Goal: Task Accomplishment & Management: Use online tool/utility

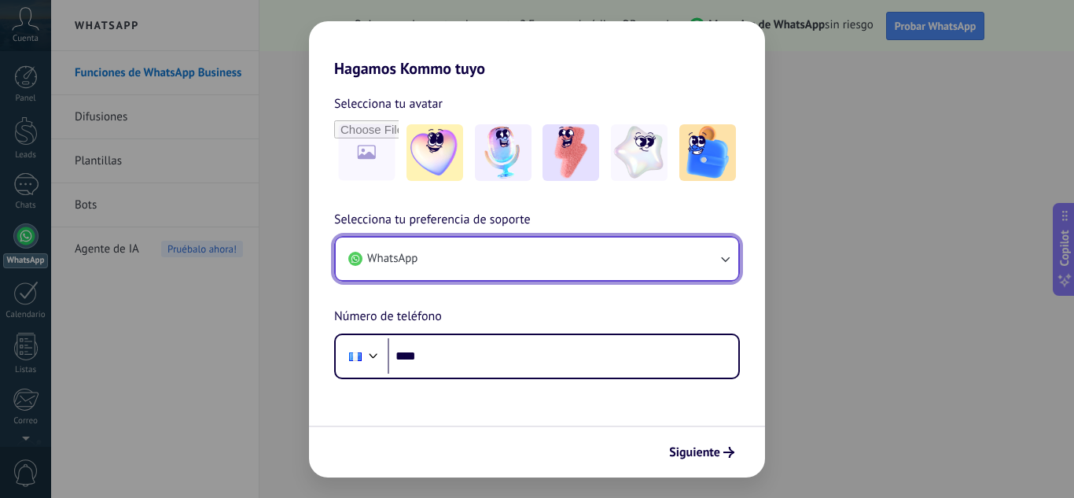
click at [488, 249] on button "WhatsApp" at bounding box center [537, 259] width 403 height 42
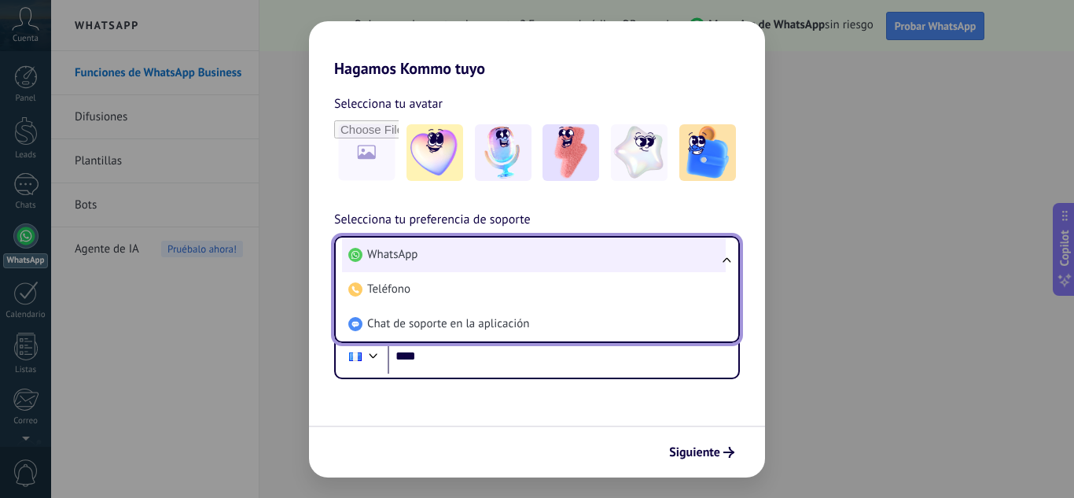
click at [399, 252] on span "WhatsApp" at bounding box center [392, 255] width 50 height 16
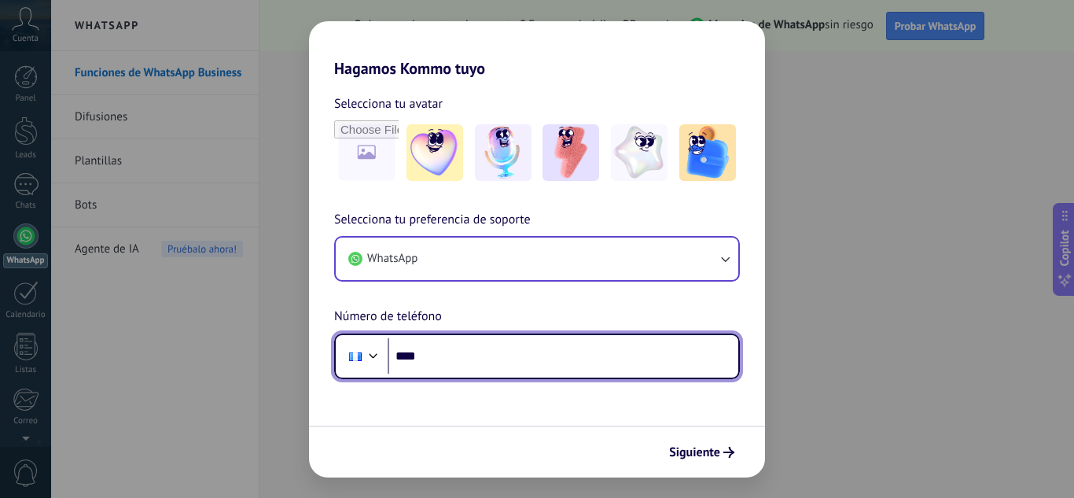
click at [460, 359] on input "****" at bounding box center [563, 356] width 351 height 36
type input "**********"
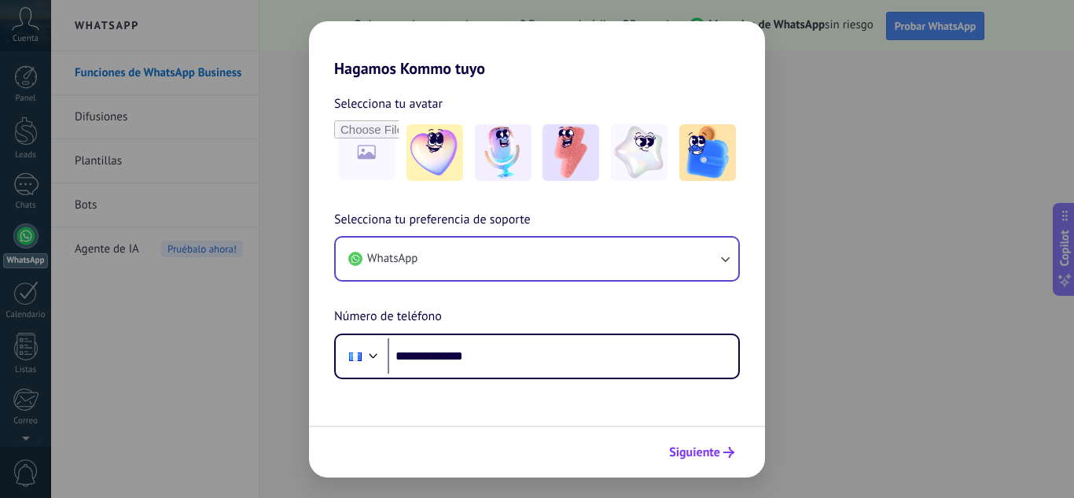
click at [710, 440] on button "Siguiente" at bounding box center [701, 452] width 79 height 27
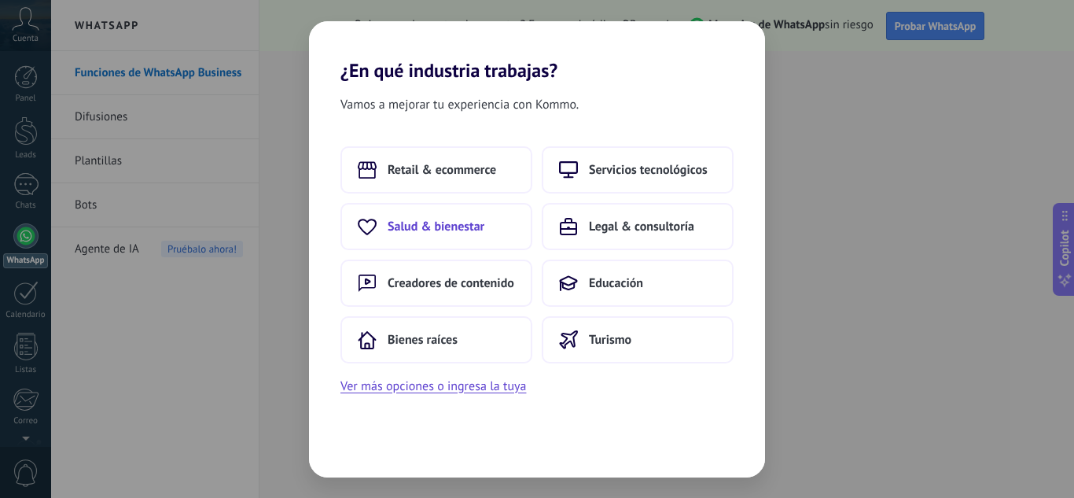
click at [437, 233] on span "Salud & bienestar" at bounding box center [436, 227] width 97 height 16
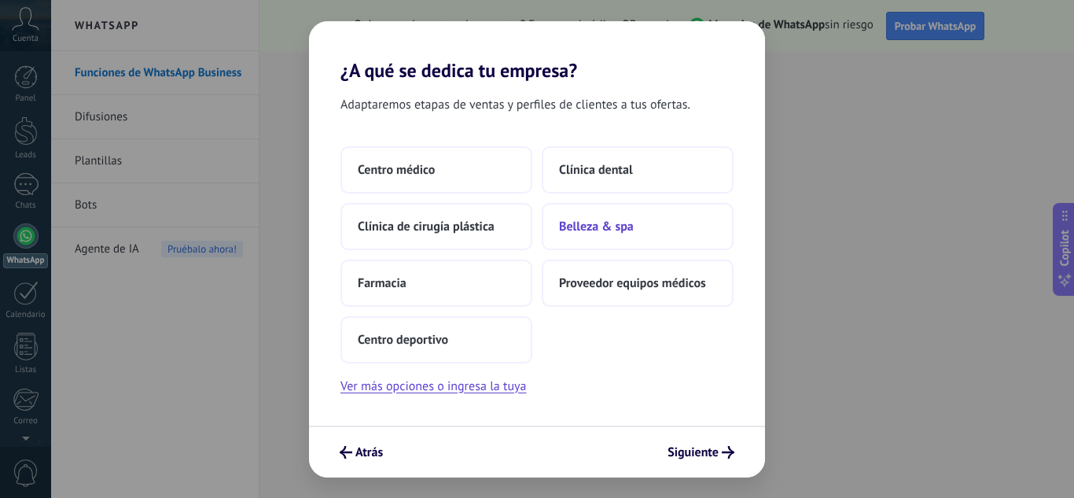
click at [573, 213] on button "Belleza & spa" at bounding box center [638, 226] width 192 height 47
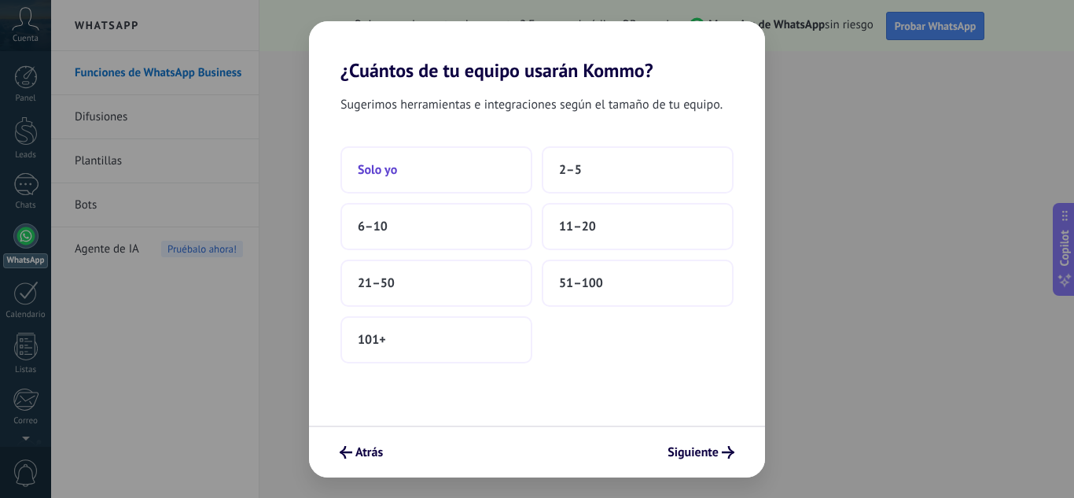
click at [443, 179] on button "Solo yo" at bounding box center [437, 169] width 192 height 47
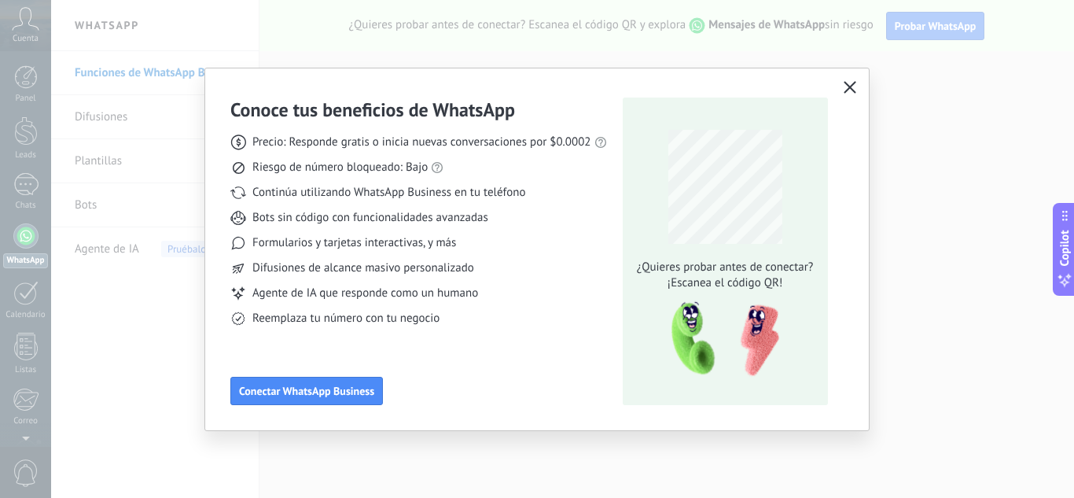
click at [846, 85] on icon "button" at bounding box center [850, 87] width 13 height 13
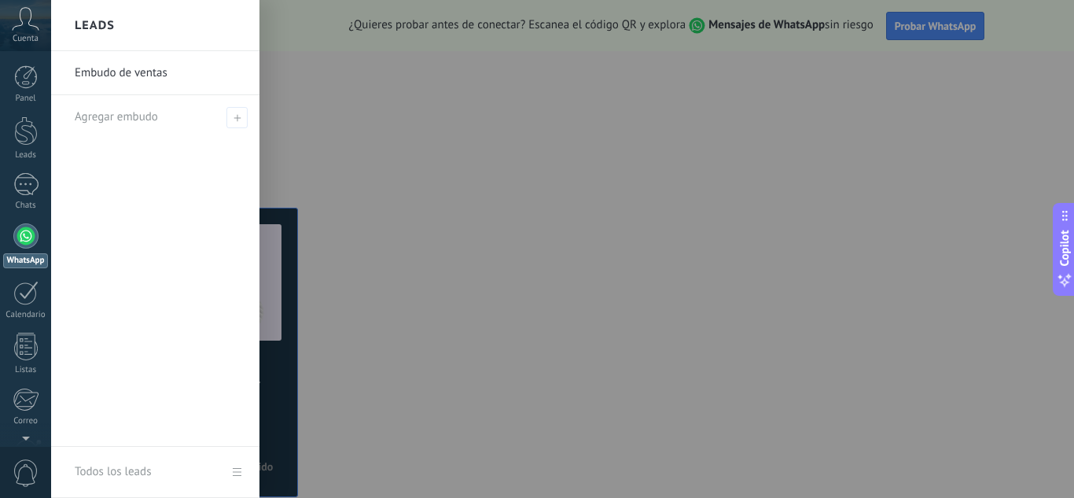
click at [37, 36] on span "Cuenta" at bounding box center [26, 39] width 26 height 10
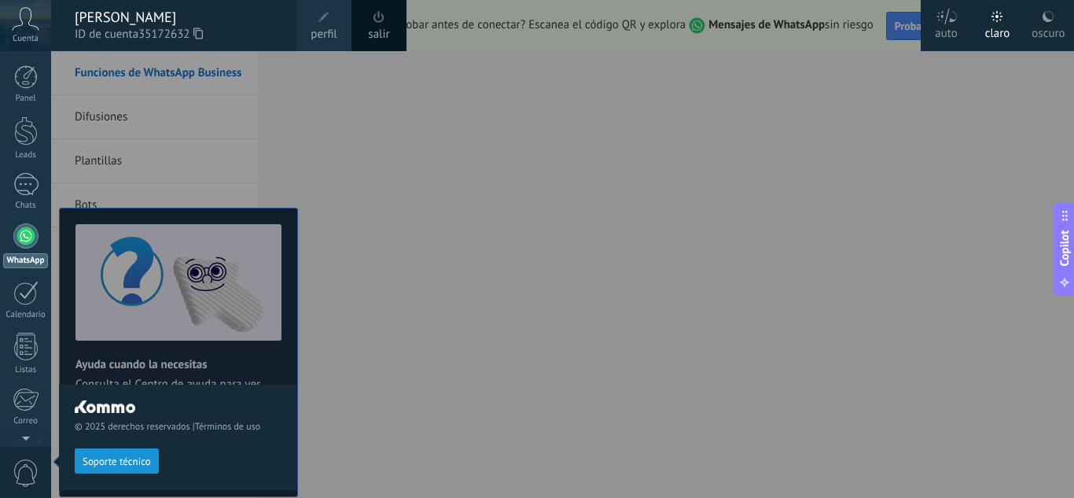
click at [237, 83] on div "© 2025 derechos reservados | Términos de uso Soporte técnico" at bounding box center [178, 274] width 238 height 447
click at [339, 27] on link "perfil" at bounding box center [324, 25] width 55 height 51
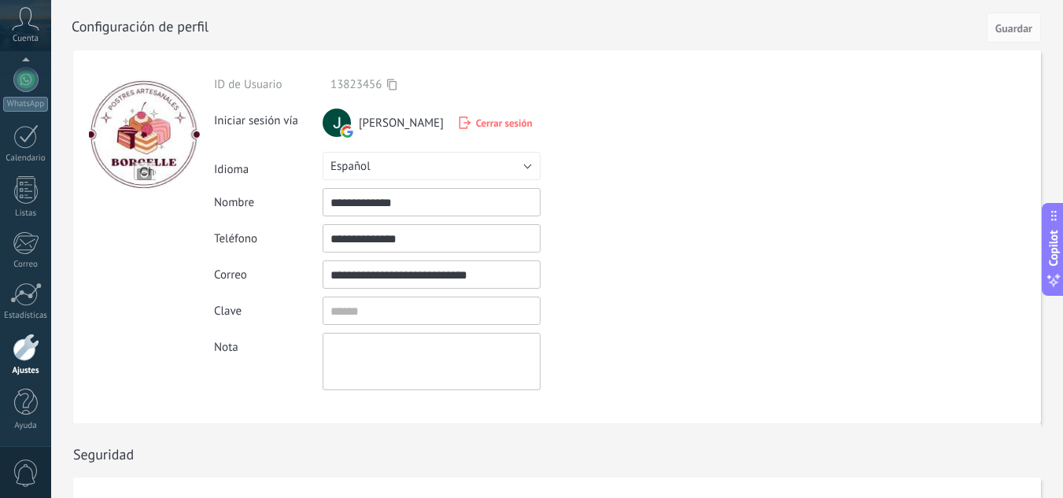
click at [151, 178] on input "file" at bounding box center [145, 173] width 22 height 22
click at [168, 121] on div at bounding box center [144, 134] width 111 height 111
click at [141, 170] on input "file" at bounding box center [145, 173] width 22 height 22
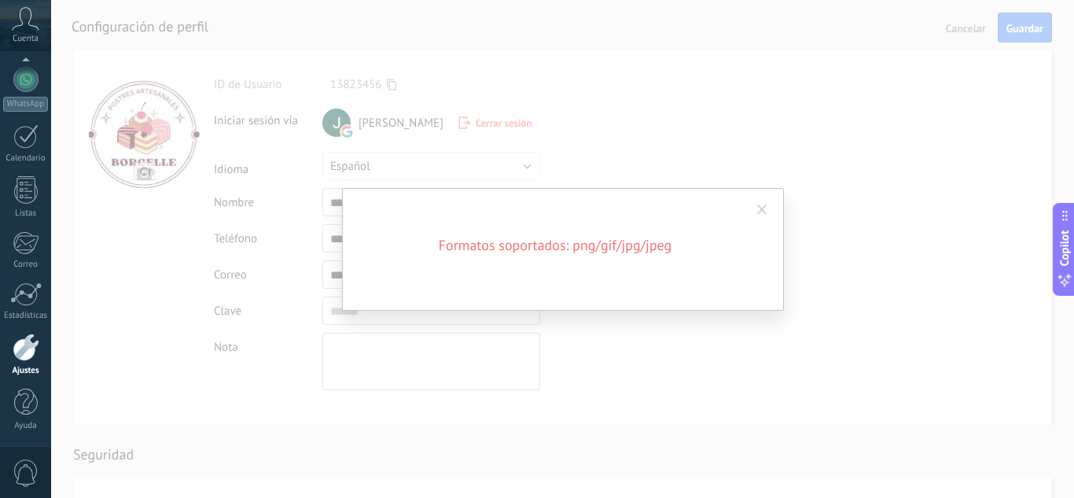
click at [620, 244] on h2 "Formatos soportados: png/gif/jpg/jpeg" at bounding box center [556, 245] width 378 height 19
click at [618, 249] on h2 "Formatos soportados: png/gif/jpg/jpeg" at bounding box center [556, 245] width 378 height 19
click at [763, 206] on span at bounding box center [762, 210] width 10 height 11
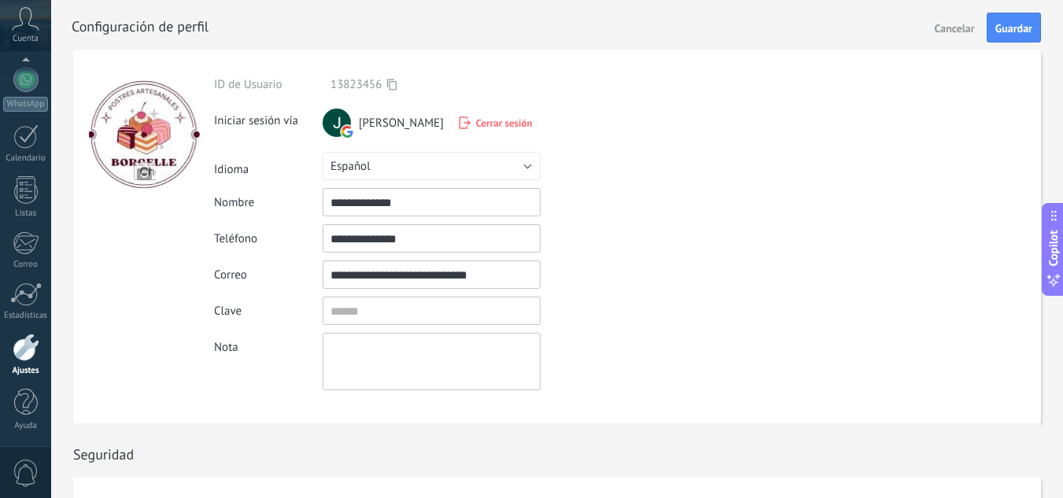
click at [152, 163] on input "file" at bounding box center [145, 173] width 22 height 22
click at [145, 167] on input "file" at bounding box center [145, 173] width 22 height 22
type input "**********"
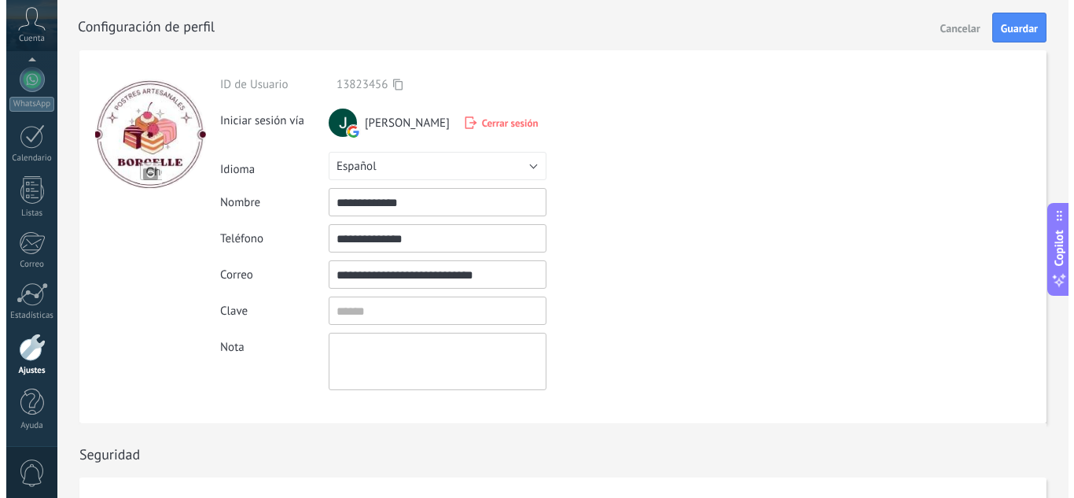
scroll to position [147, 0]
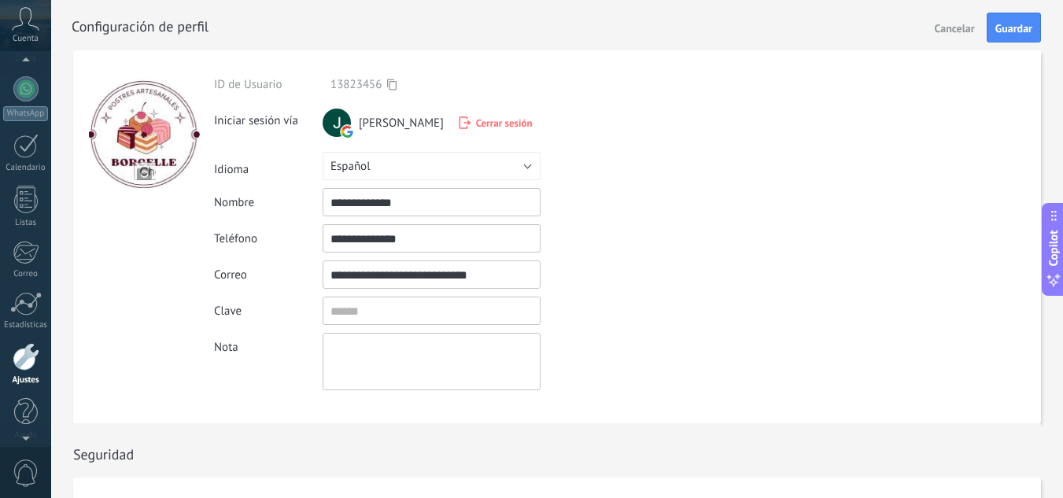
click at [27, 28] on icon at bounding box center [26, 19] width 28 height 24
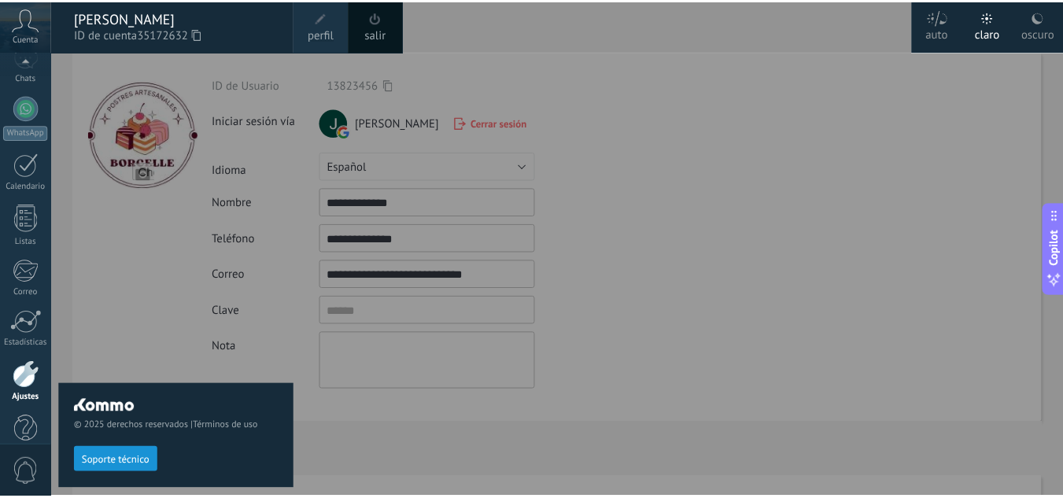
scroll to position [157, 0]
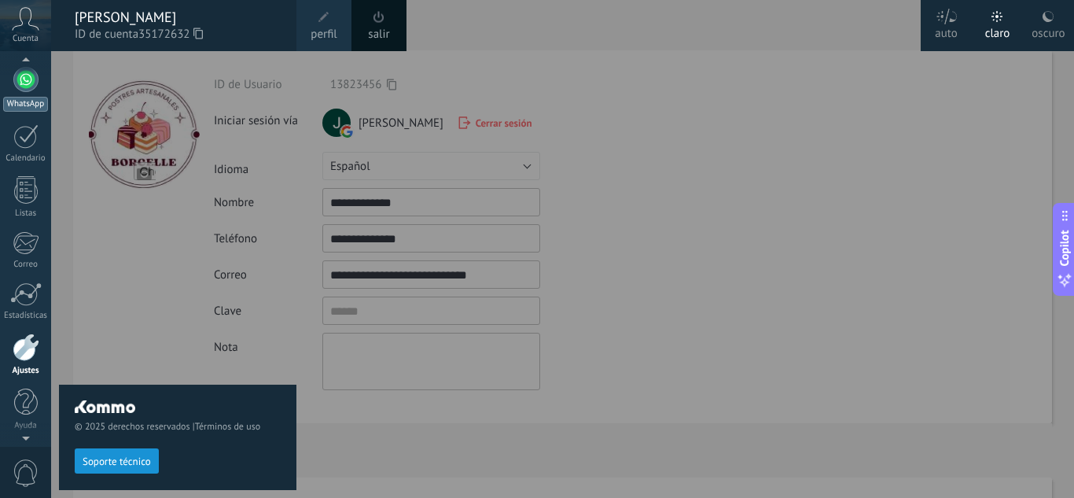
click at [21, 79] on div at bounding box center [25, 79] width 25 height 25
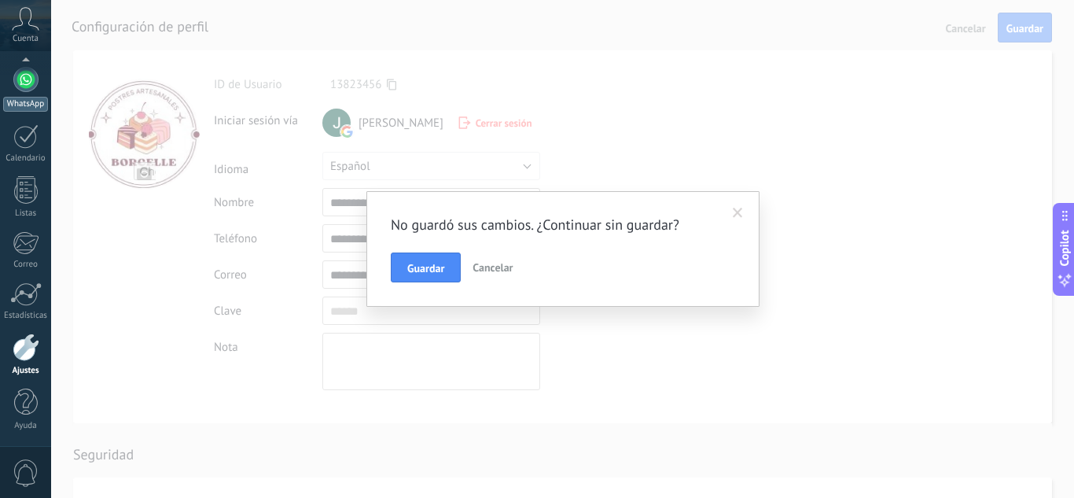
click at [21, 79] on div at bounding box center [25, 79] width 25 height 25
click at [736, 212] on span at bounding box center [738, 213] width 10 height 11
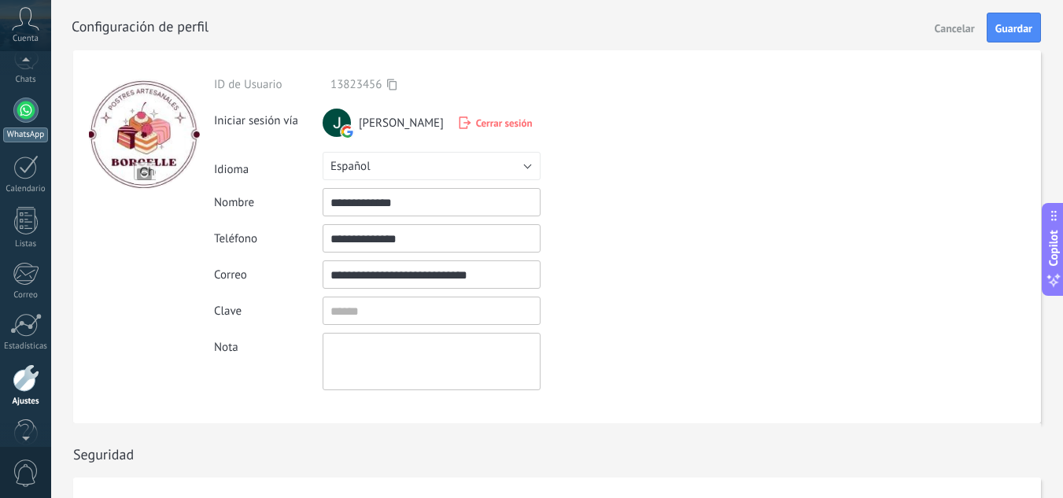
click at [27, 118] on div at bounding box center [25, 110] width 25 height 25
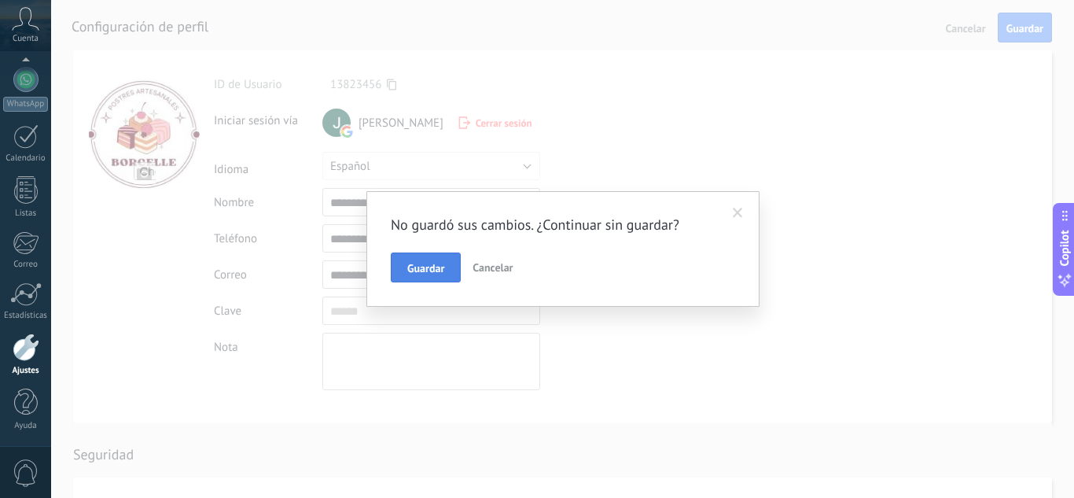
click at [429, 269] on span "Guardar" at bounding box center [425, 268] width 37 height 11
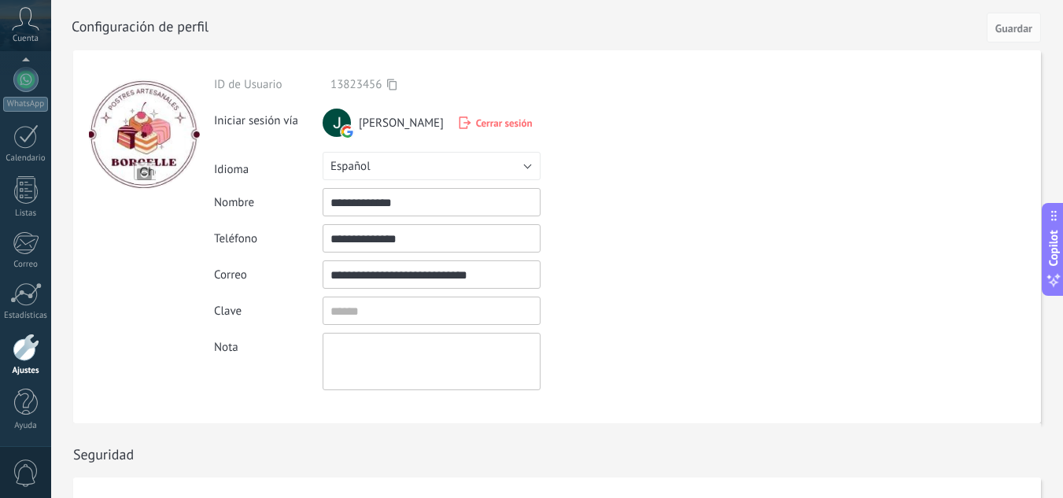
click at [429, 239] on input "**********" at bounding box center [431, 238] width 218 height 28
type input "**********"
click at [27, 88] on div at bounding box center [25, 79] width 25 height 25
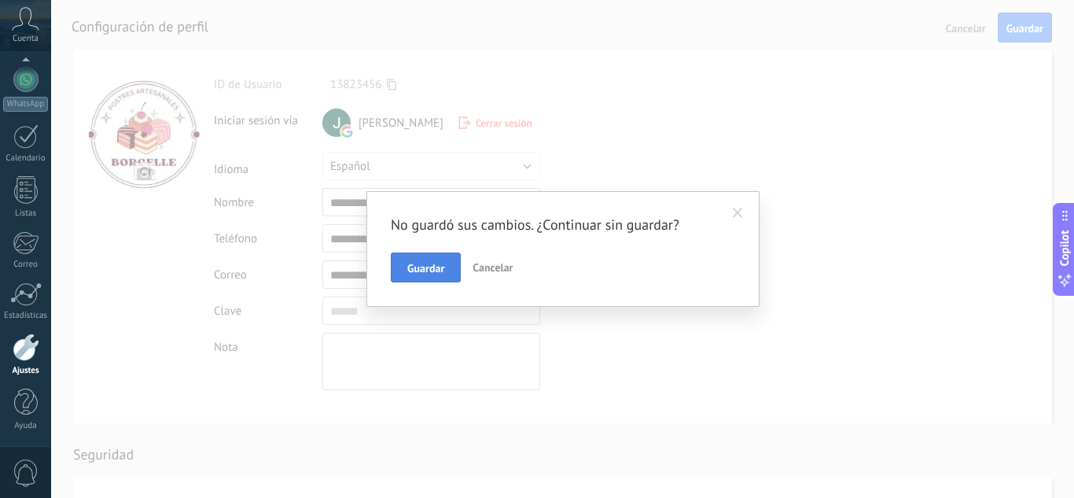
click at [407, 273] on button "Guardar" at bounding box center [426, 267] width 70 height 30
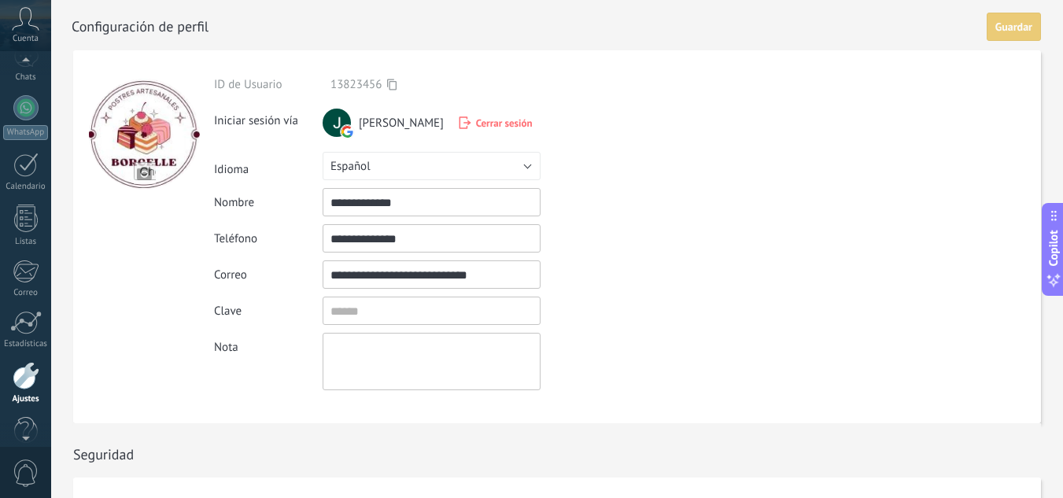
scroll to position [126, 0]
click at [34, 124] on link "WhatsApp" at bounding box center [25, 120] width 51 height 45
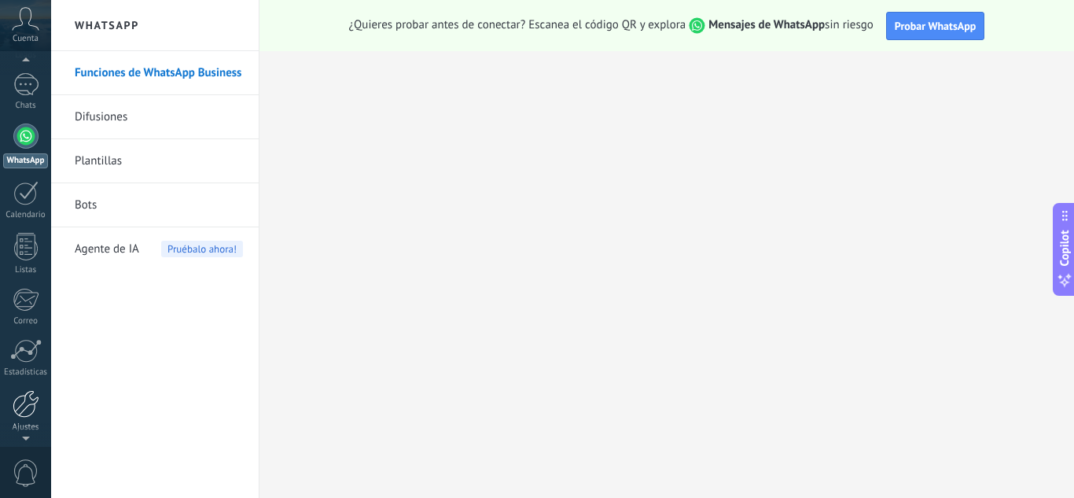
scroll to position [102, 0]
click at [32, 393] on div at bounding box center [26, 402] width 27 height 28
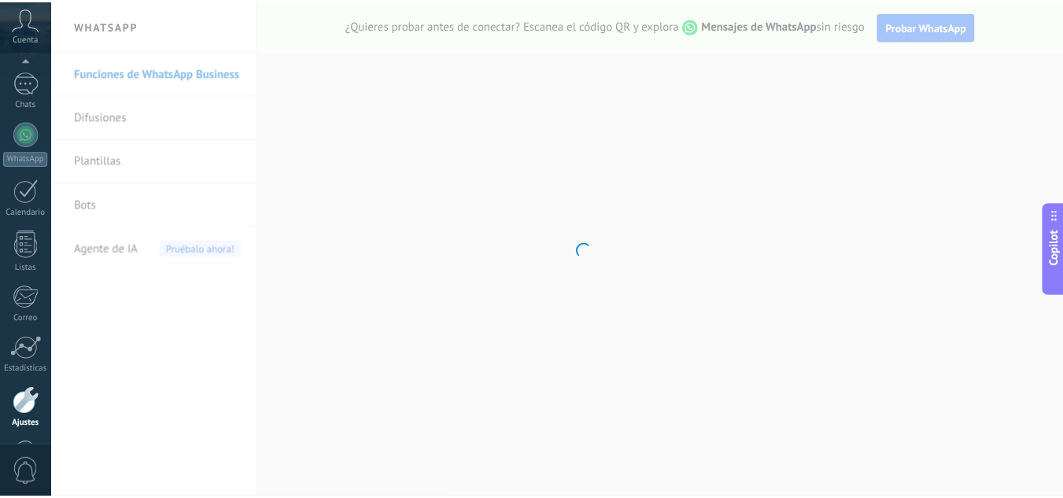
scroll to position [157, 0]
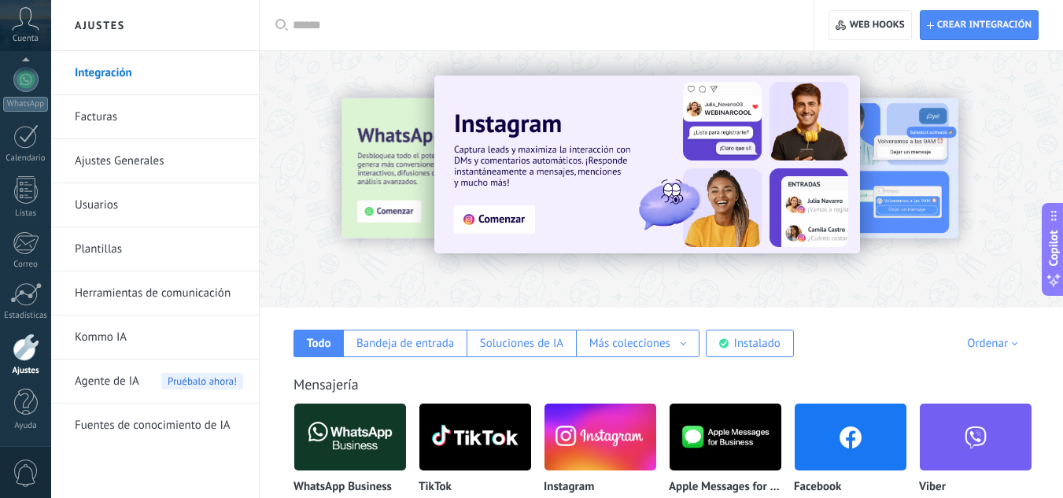
click at [98, 73] on link "Integración" at bounding box center [159, 73] width 168 height 44
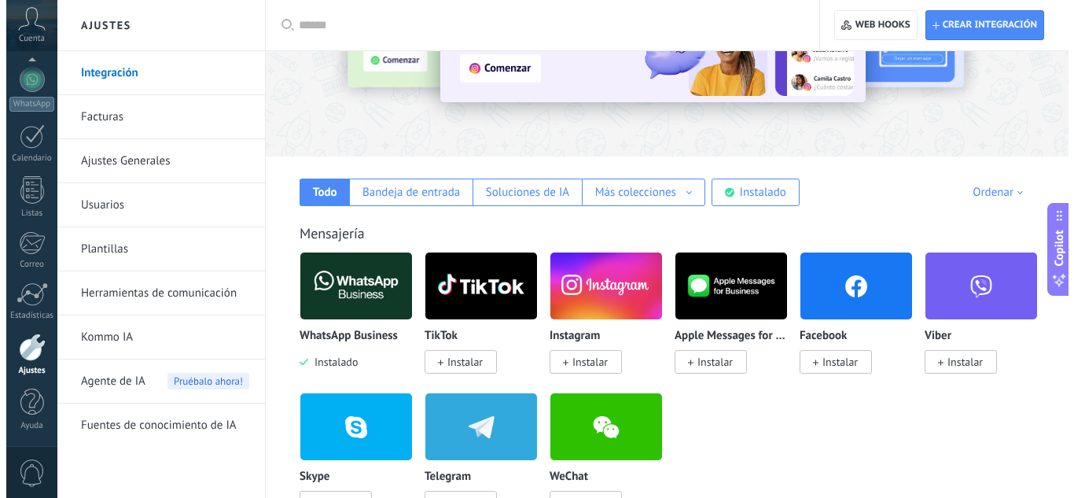
scroll to position [157, 0]
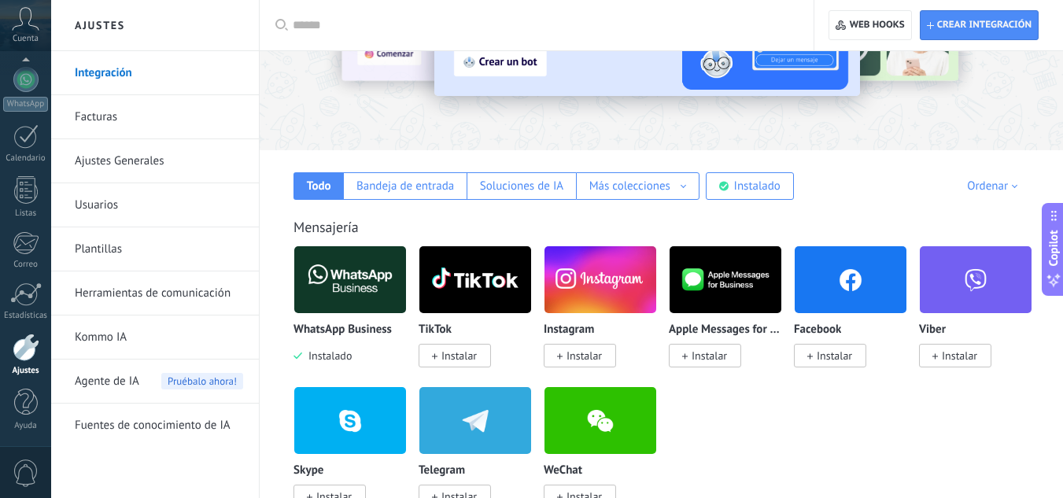
click at [338, 295] on img at bounding box center [350, 279] width 112 height 76
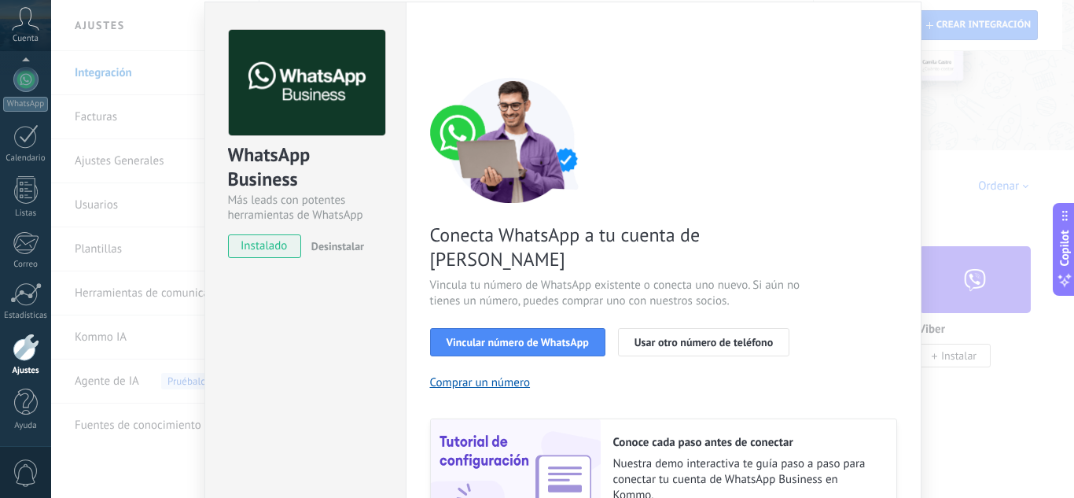
scroll to position [43, 0]
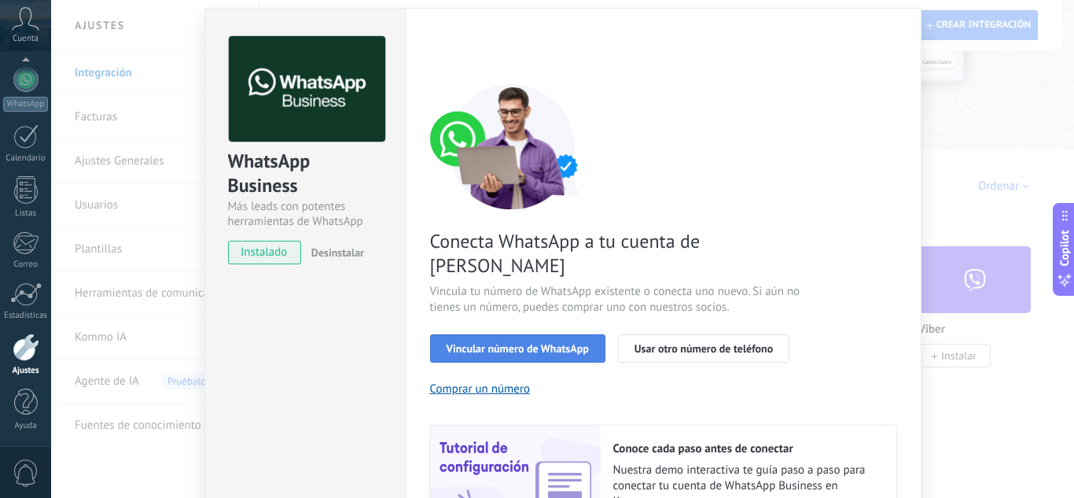
click at [547, 343] on span "Vincular número de WhatsApp" at bounding box center [518, 348] width 142 height 11
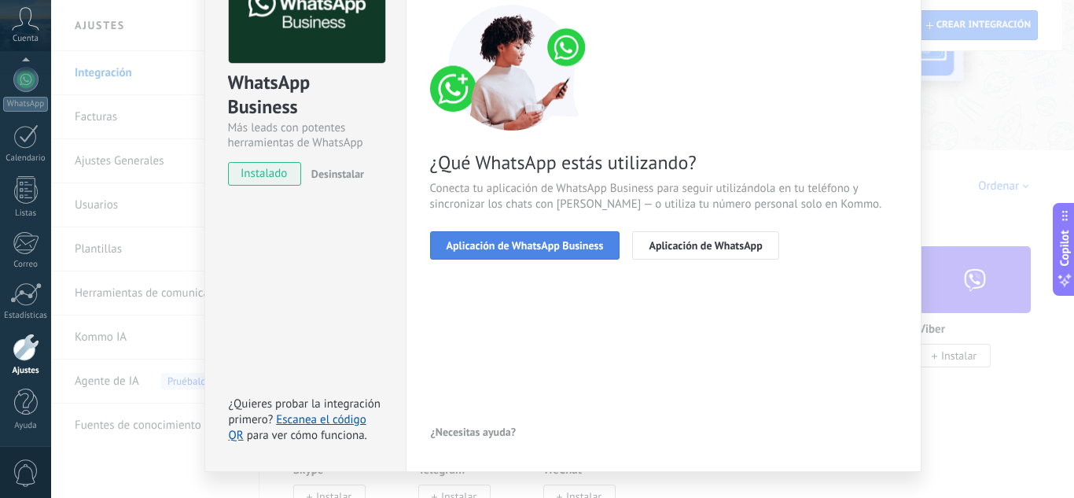
scroll to position [155, 0]
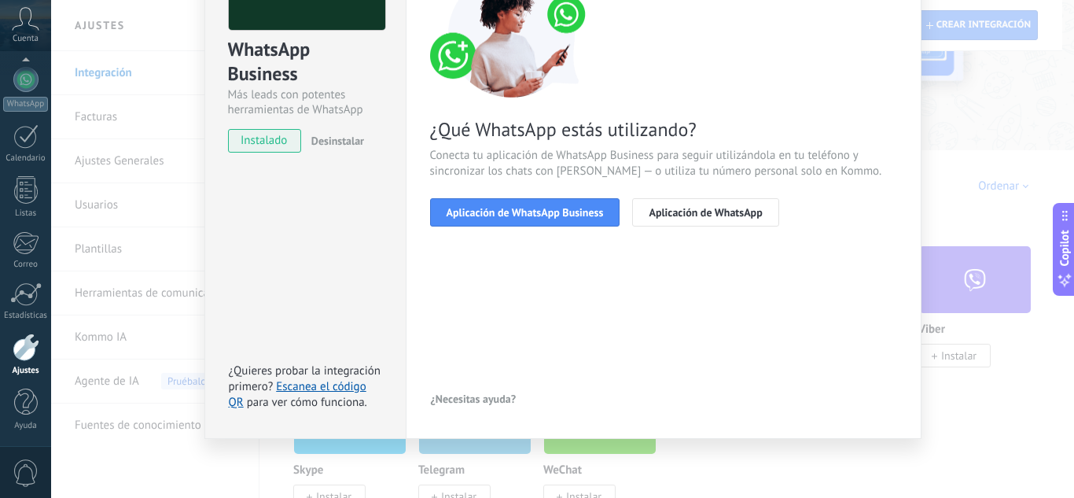
click at [986, 112] on div "WhatsApp Business Más leads con potentes herramientas de WhatsApp instalado Des…" at bounding box center [562, 249] width 1023 height 498
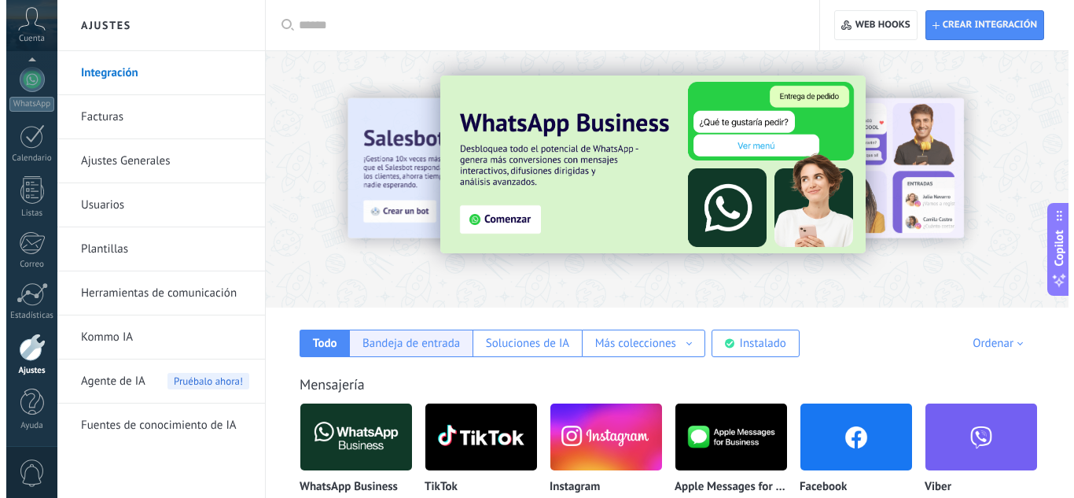
scroll to position [126, 0]
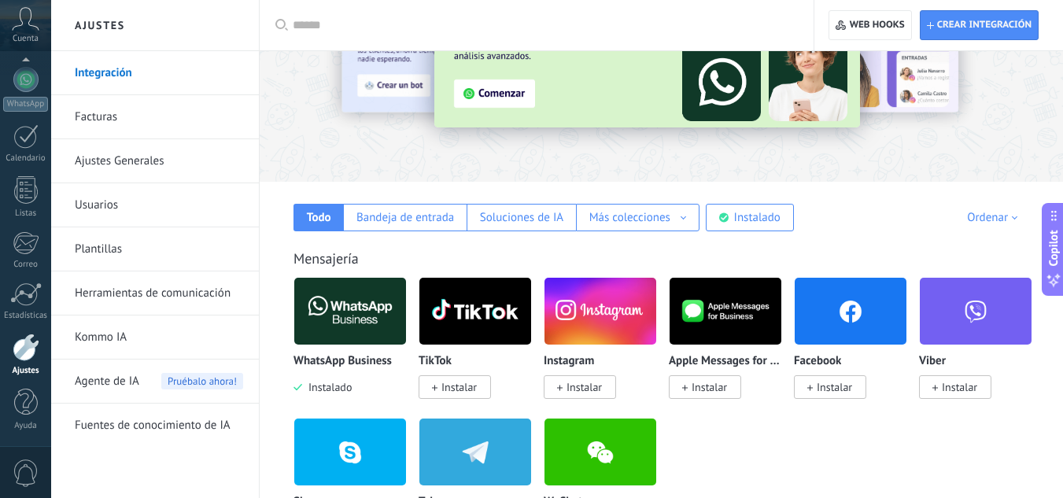
click at [336, 332] on img at bounding box center [350, 311] width 112 height 76
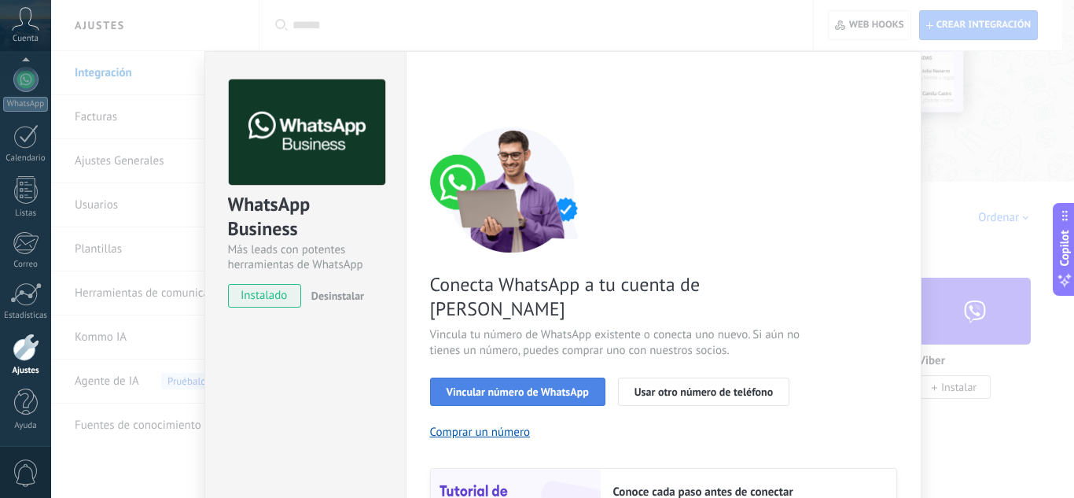
click at [519, 386] on span "Vincular número de WhatsApp" at bounding box center [518, 391] width 142 height 11
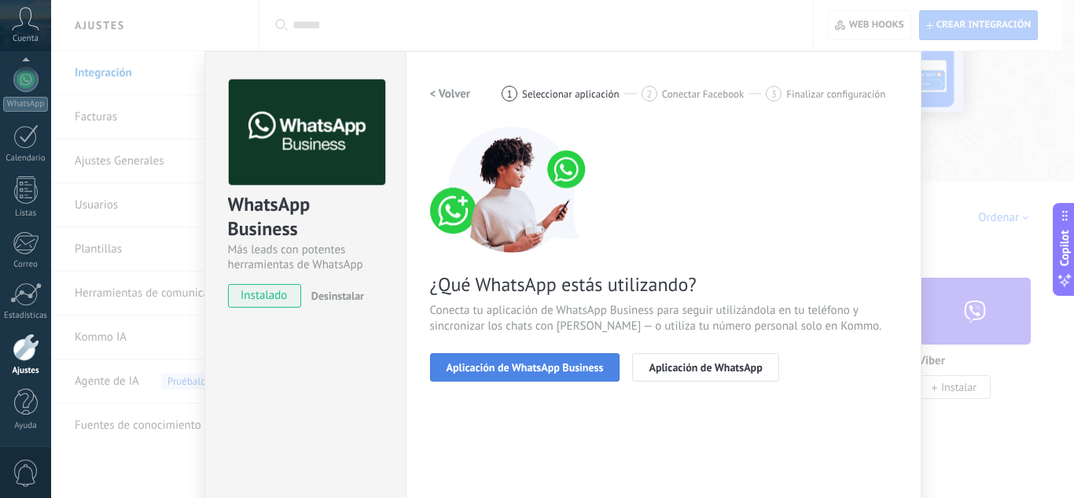
click at [551, 367] on span "Aplicación de WhatsApp Business" at bounding box center [525, 367] width 157 height 11
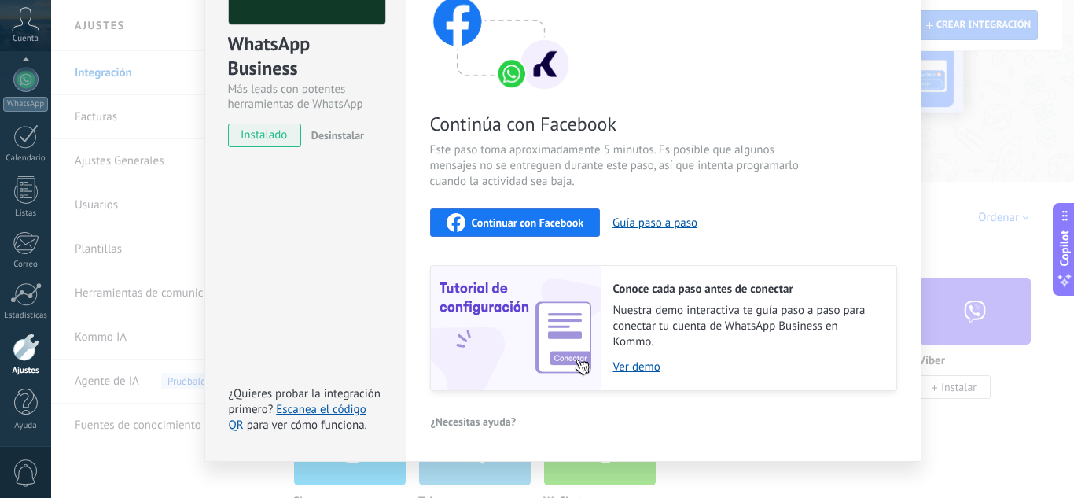
scroll to position [182, 0]
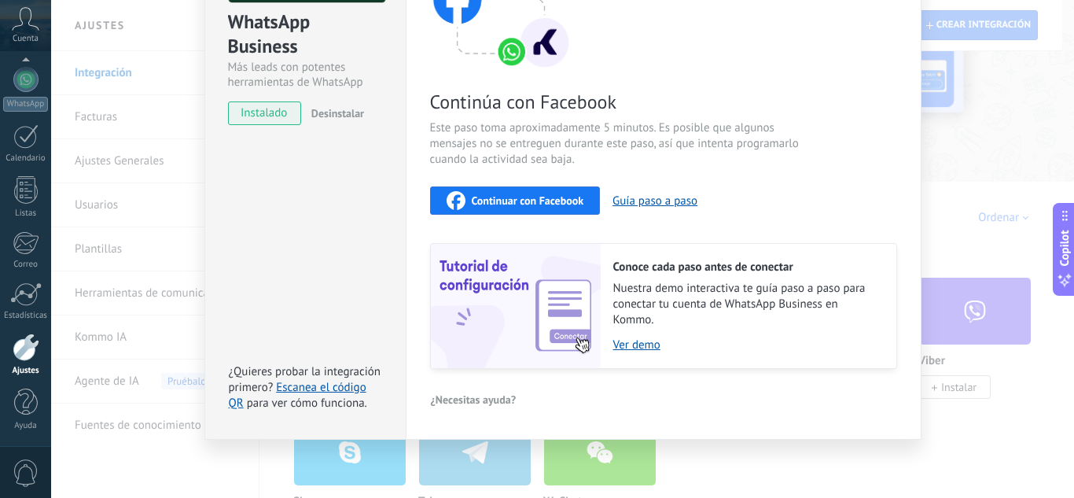
click at [560, 202] on span "Continuar con Facebook" at bounding box center [528, 200] width 112 height 11
click at [551, 201] on span "Continuar con Facebook" at bounding box center [528, 200] width 112 height 11
click at [525, 211] on button "Continuar con Facebook" at bounding box center [515, 200] width 171 height 28
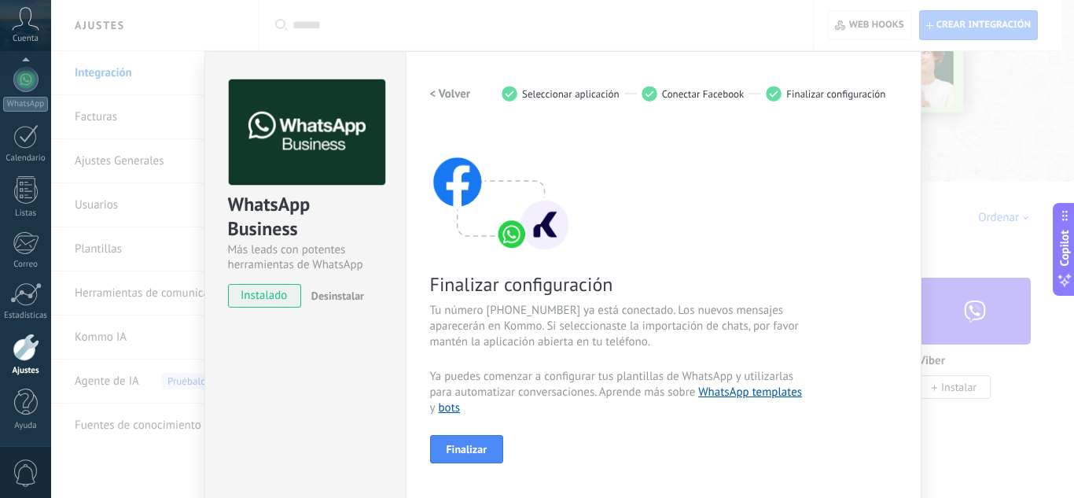
scroll to position [155, 0]
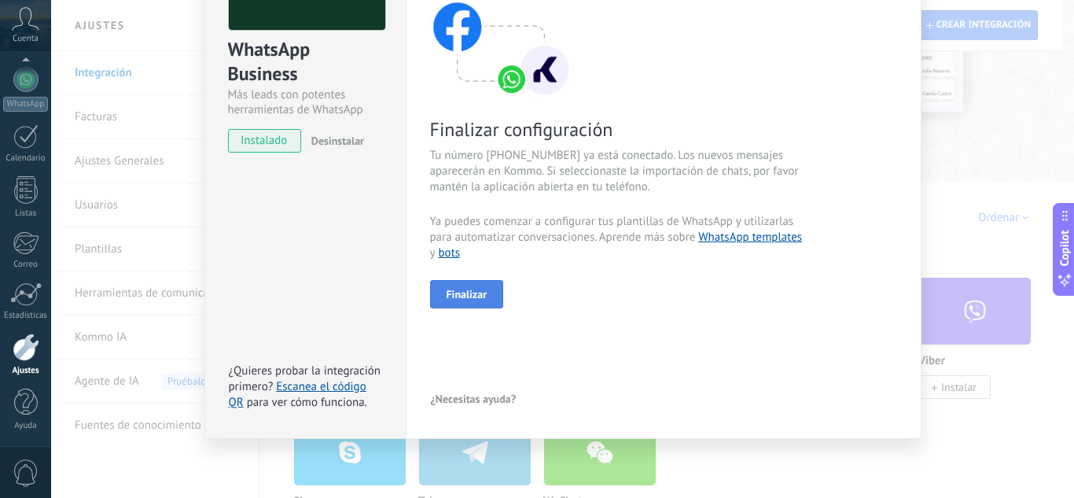
click at [464, 292] on span "Finalizar" at bounding box center [467, 294] width 41 height 11
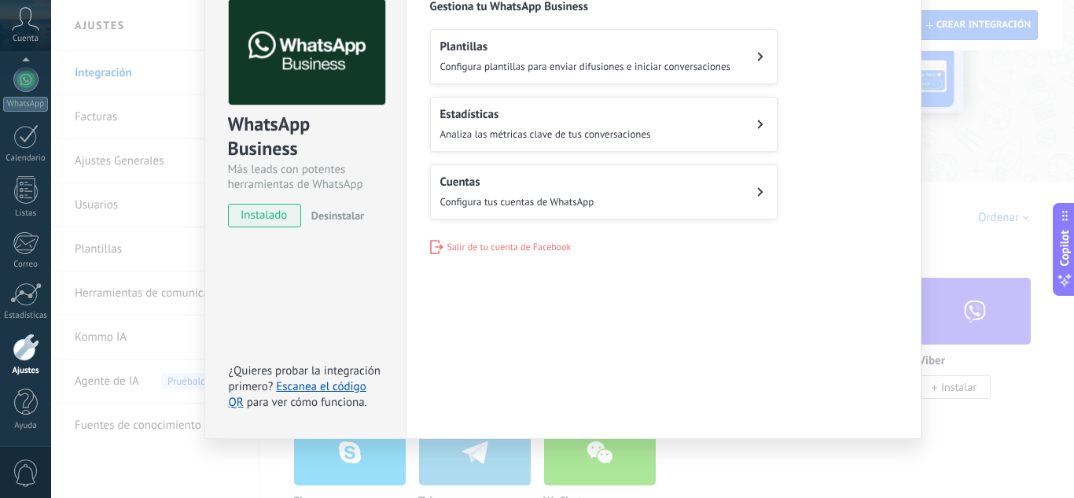
scroll to position [0, 0]
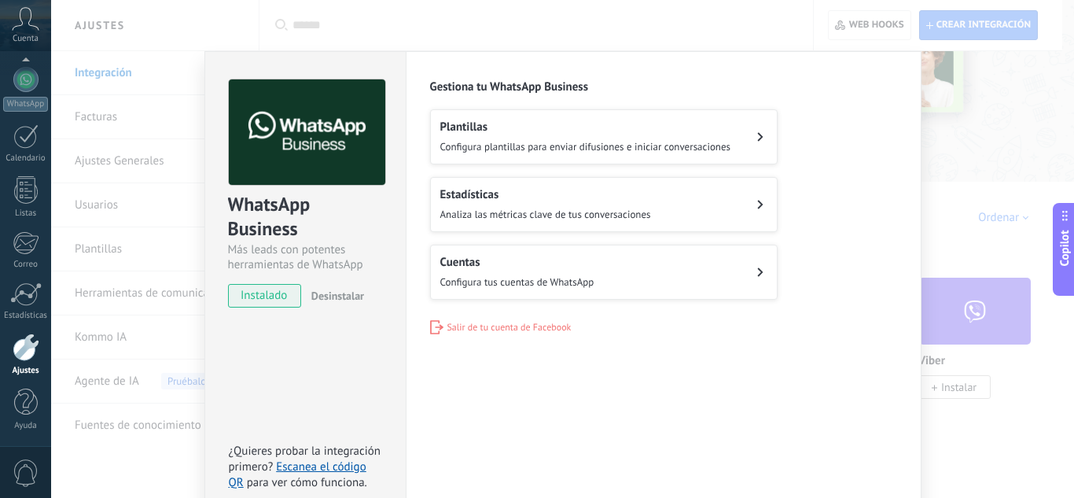
click at [1019, 206] on div "WhatsApp Business Más leads con potentes herramientas de WhatsApp instalado Des…" at bounding box center [562, 249] width 1023 height 498
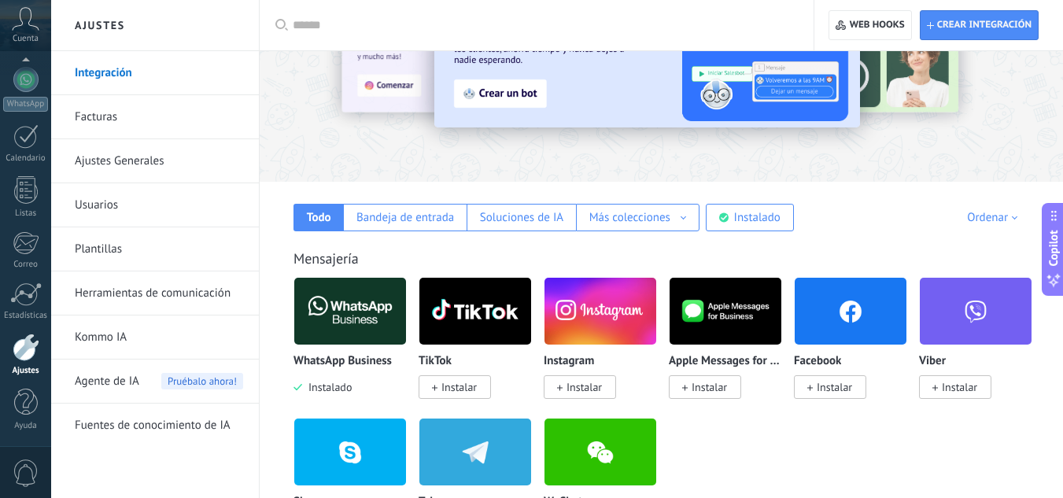
click at [381, 305] on img at bounding box center [350, 311] width 112 height 76
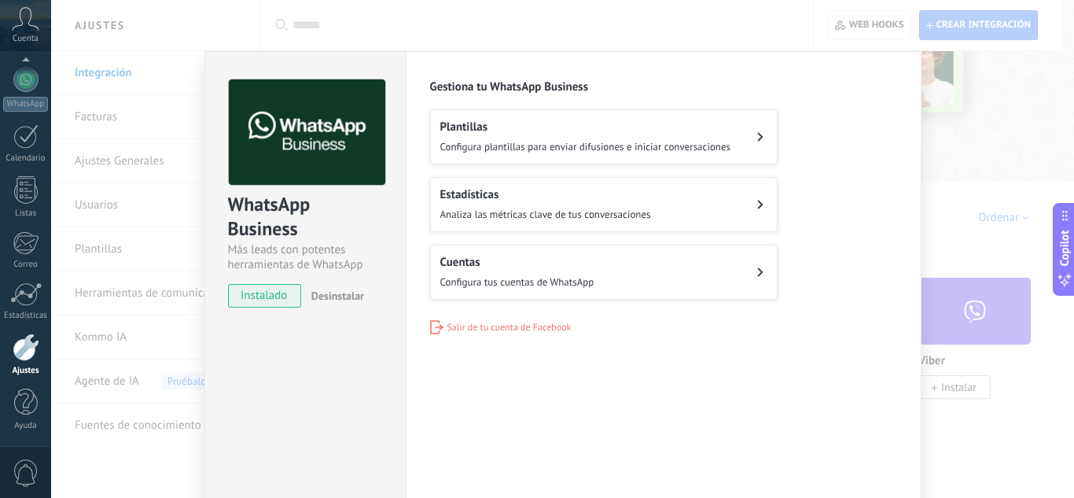
click at [561, 271] on div "Cuentas Configura tus cuentas de WhatsApp" at bounding box center [517, 272] width 154 height 35
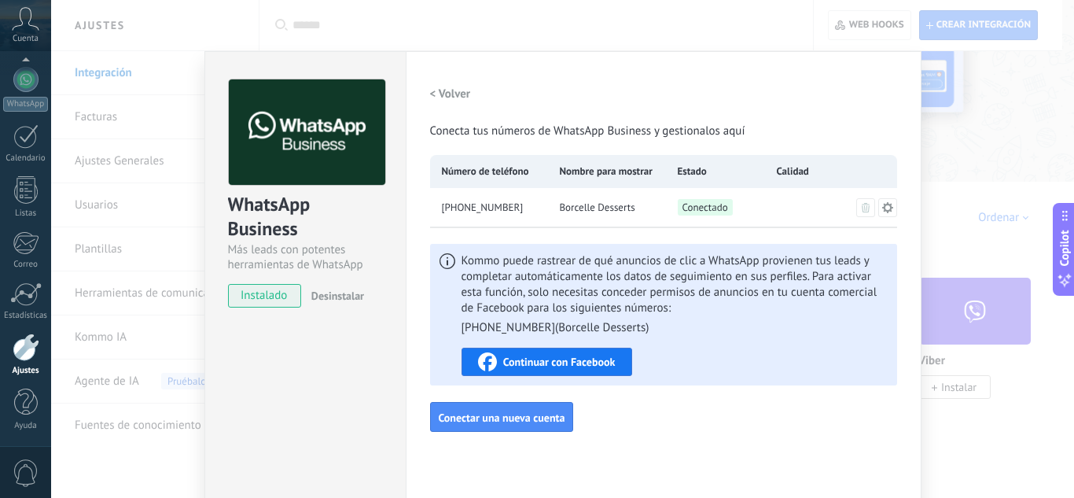
click at [962, 178] on div "WhatsApp Business Más leads con potentes herramientas de WhatsApp instalado Des…" at bounding box center [562, 249] width 1023 height 498
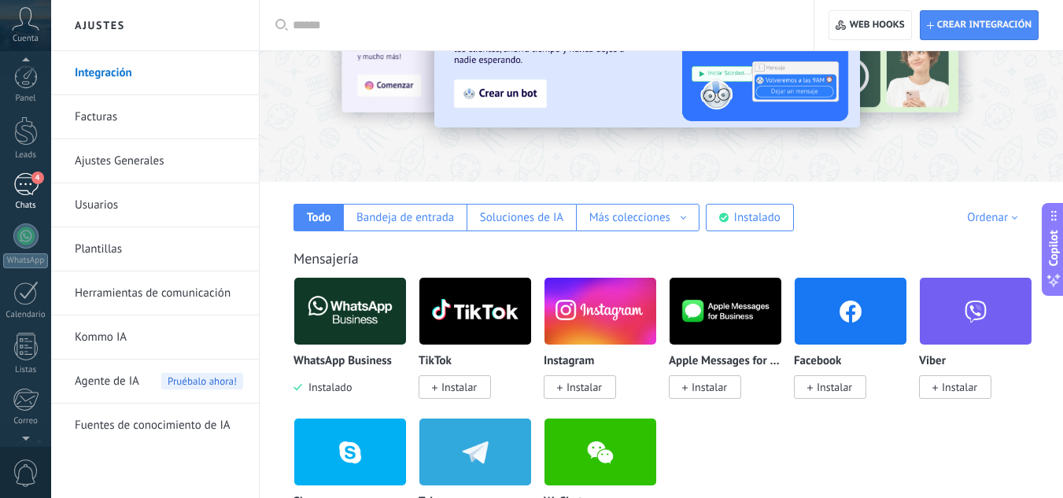
click at [35, 190] on div "4" at bounding box center [25, 184] width 25 height 23
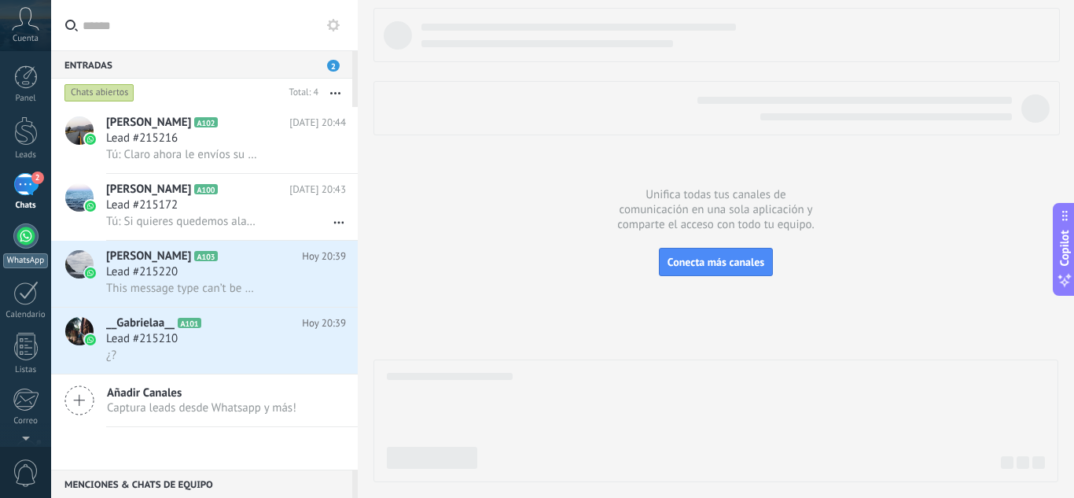
click at [35, 232] on div at bounding box center [25, 235] width 25 height 25
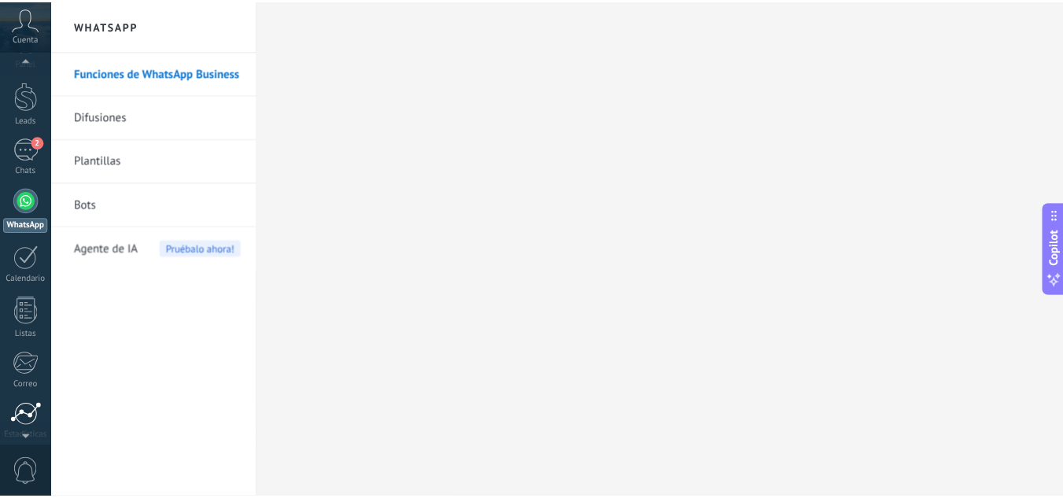
scroll to position [157, 0]
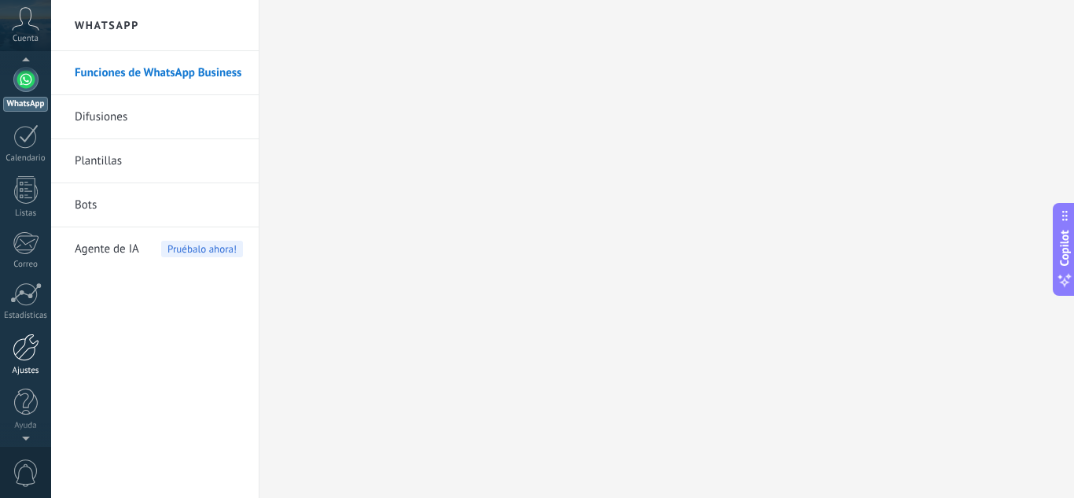
click at [20, 352] on div at bounding box center [26, 347] width 27 height 28
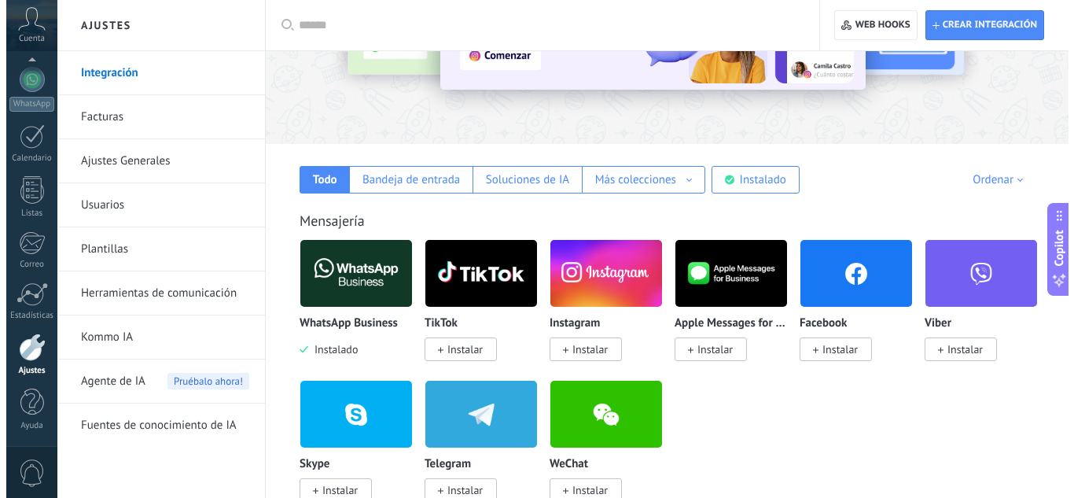
scroll to position [157, 0]
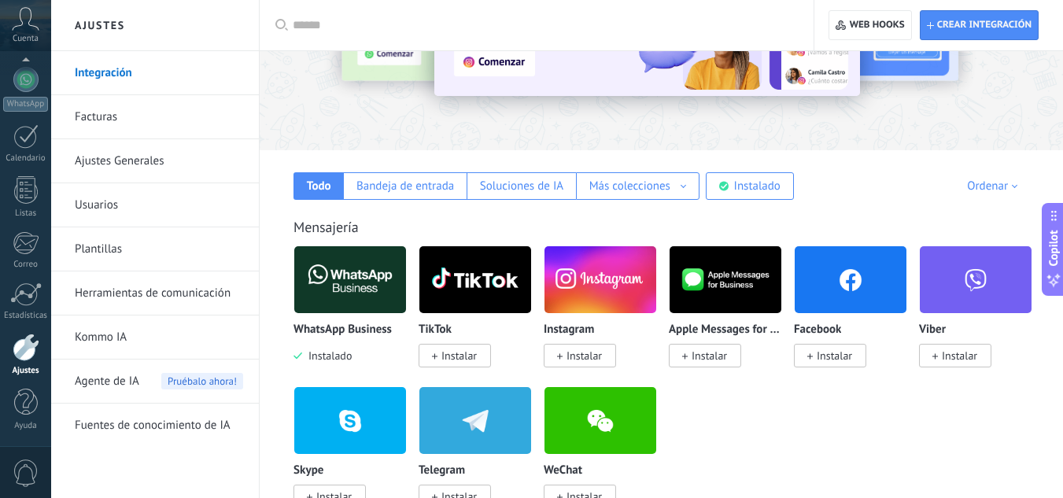
click at [365, 286] on img at bounding box center [350, 279] width 112 height 76
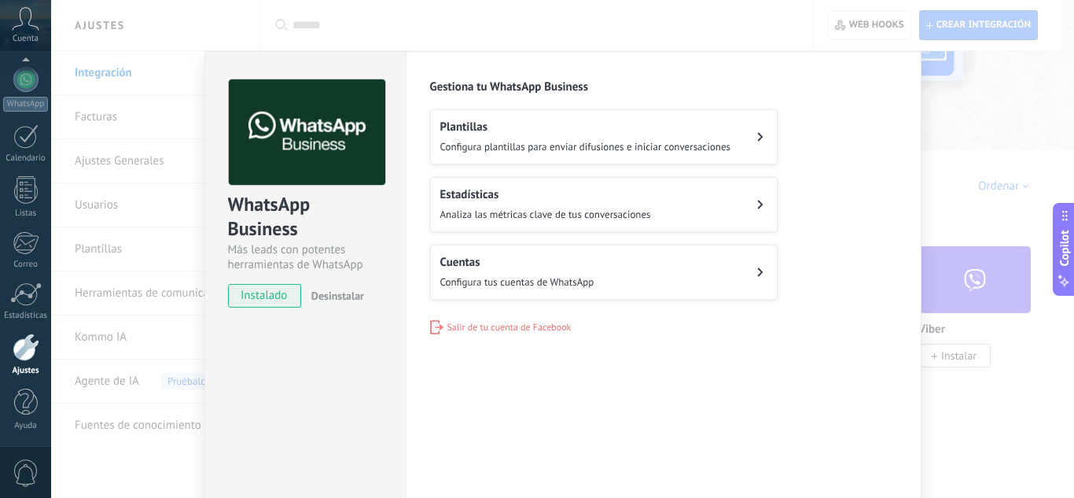
click at [508, 269] on div "Cuentas Configura tus cuentas de WhatsApp" at bounding box center [517, 272] width 154 height 35
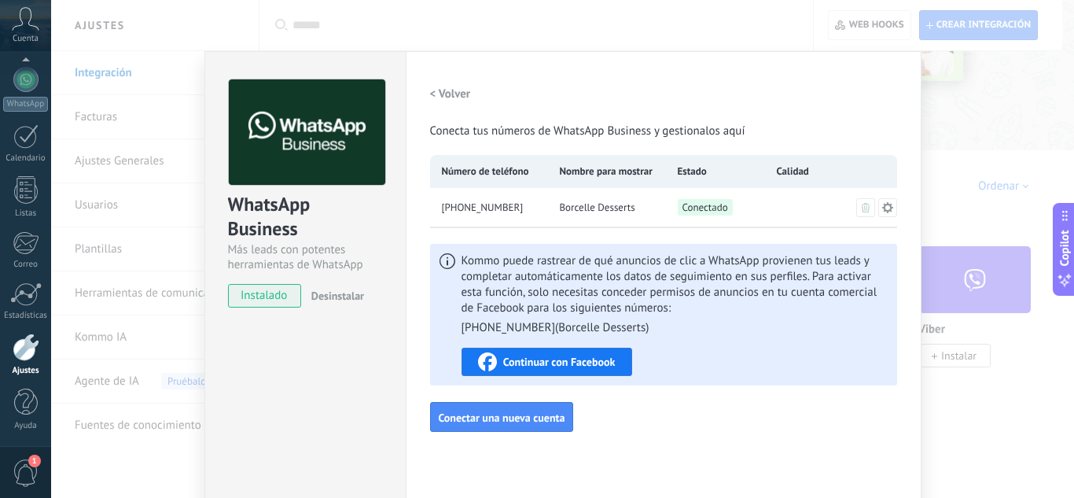
scroll to position [80, 0]
